Goal: Navigation & Orientation: Find specific page/section

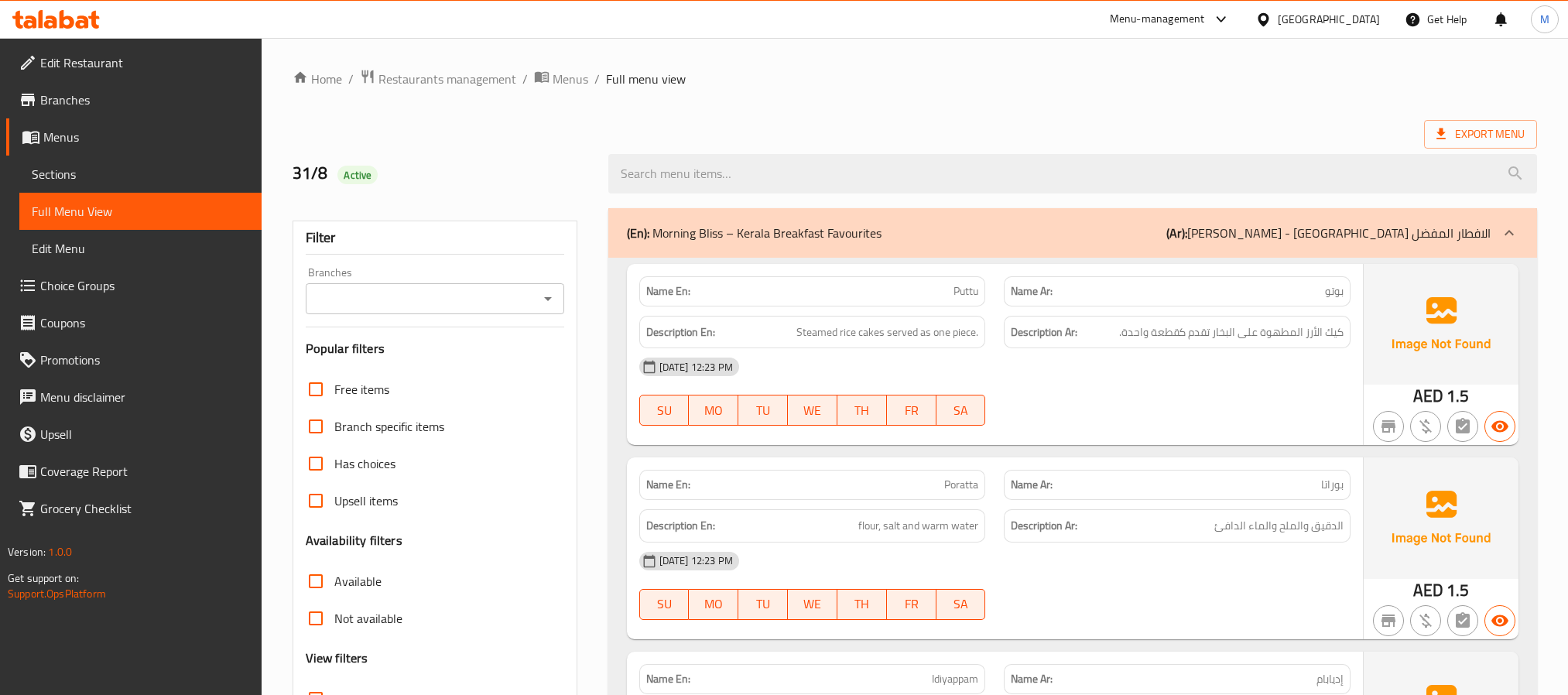
scroll to position [6853, 0]
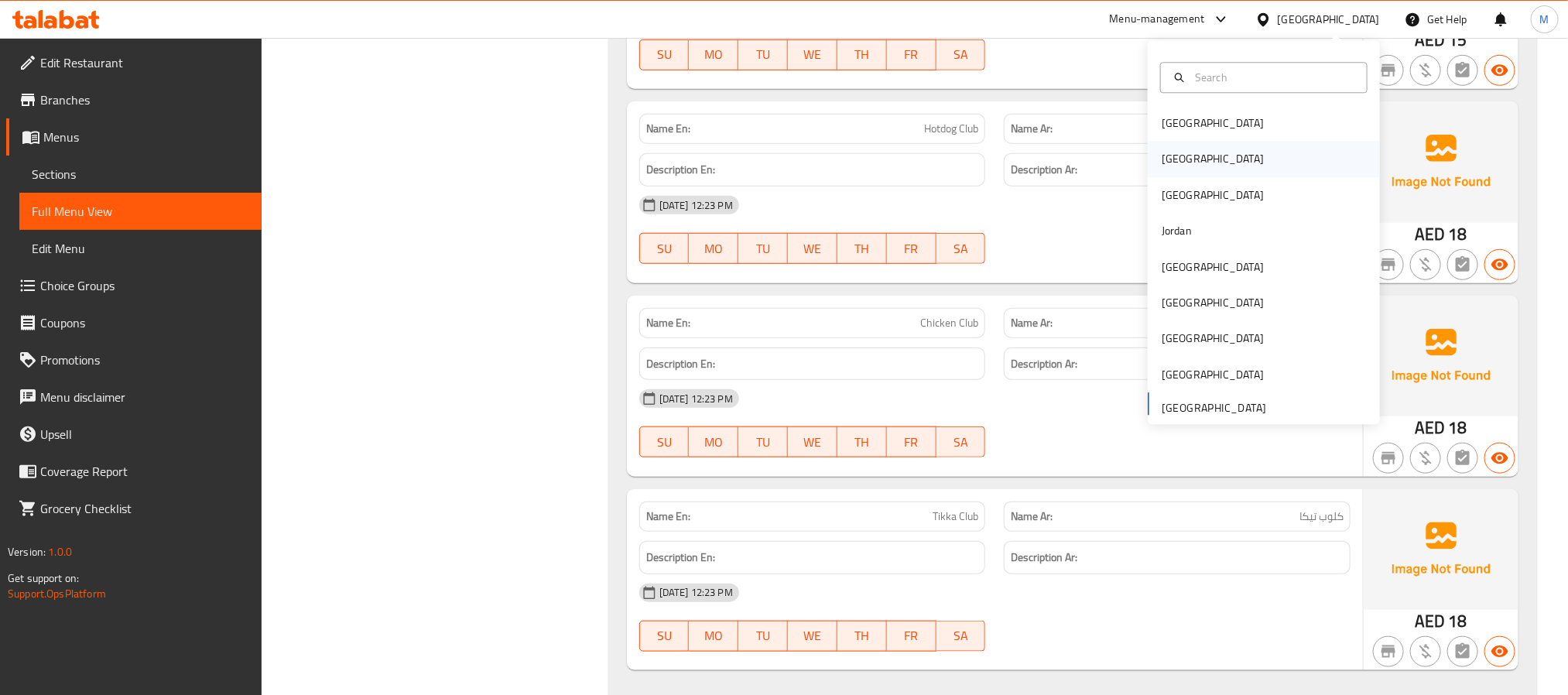
click at [1194, 161] on div "[GEOGRAPHIC_DATA]" at bounding box center [1263, 159] width 232 height 36
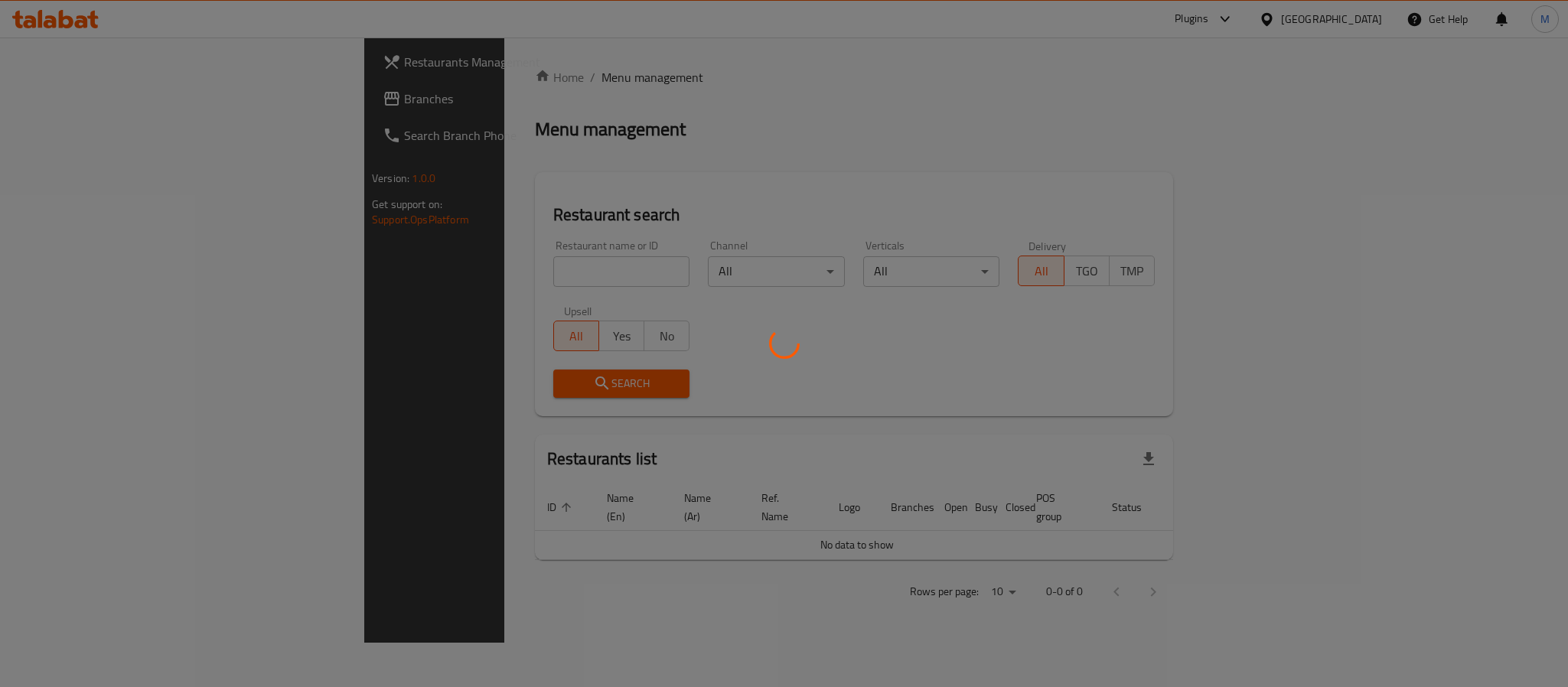
click at [56, 96] on div at bounding box center [784, 343] width 1568 height 687
click at [63, 97] on div at bounding box center [784, 343] width 1568 height 687
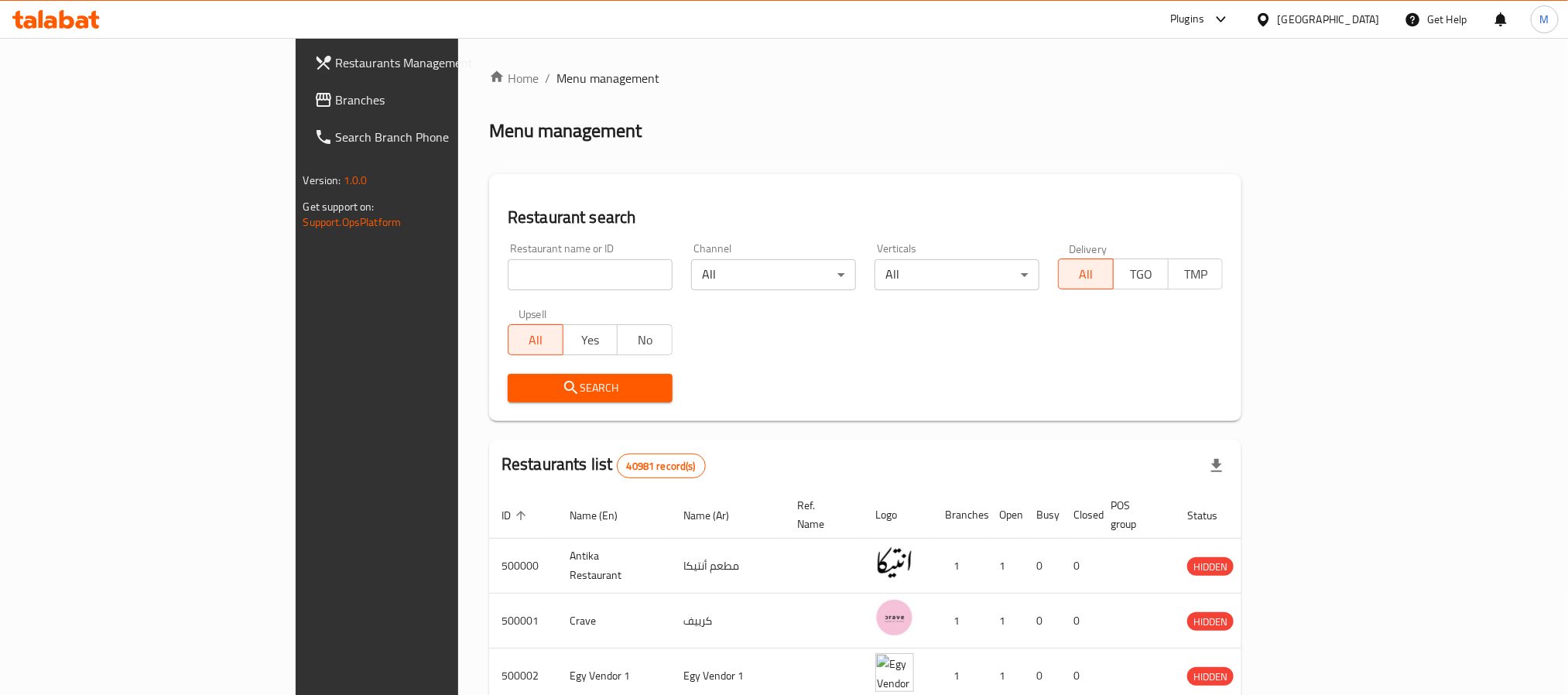
click at [336, 98] on span "Branches" at bounding box center [440, 100] width 209 height 19
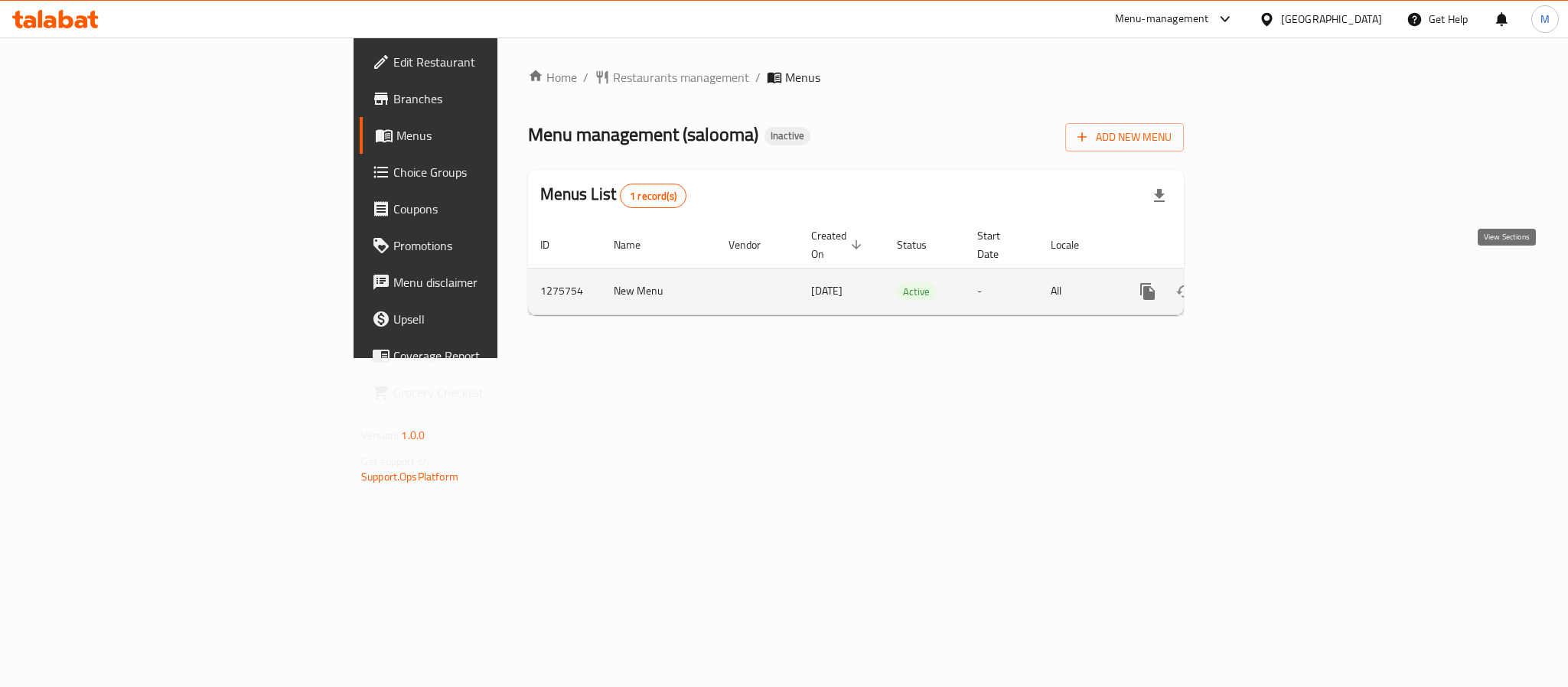
click at [1277, 276] on link "enhanced table" at bounding box center [1258, 292] width 37 height 37
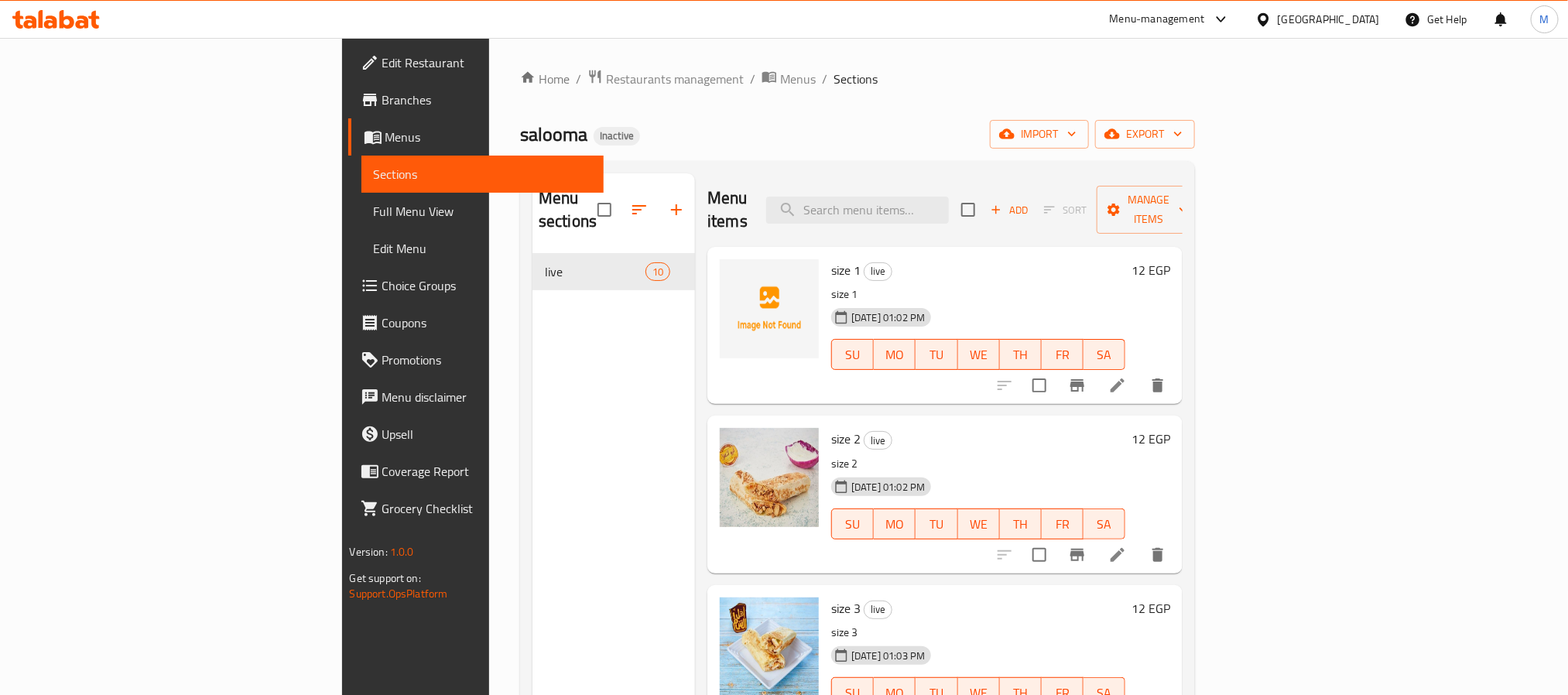
click at [374, 213] on span "Full Menu View" at bounding box center [482, 212] width 217 height 19
